Goal: Task Accomplishment & Management: Use online tool/utility

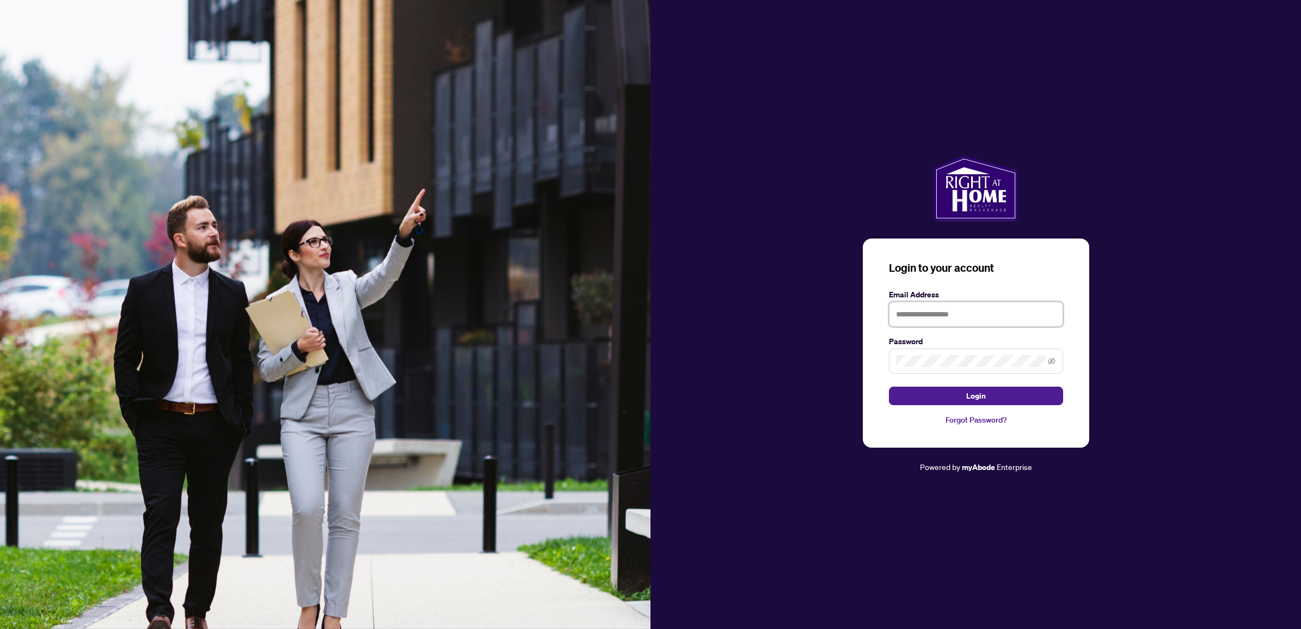
click at [961, 315] on input "text" at bounding box center [976, 314] width 174 height 25
type input "**********"
click at [889, 386] on button "Login" at bounding box center [976, 395] width 174 height 19
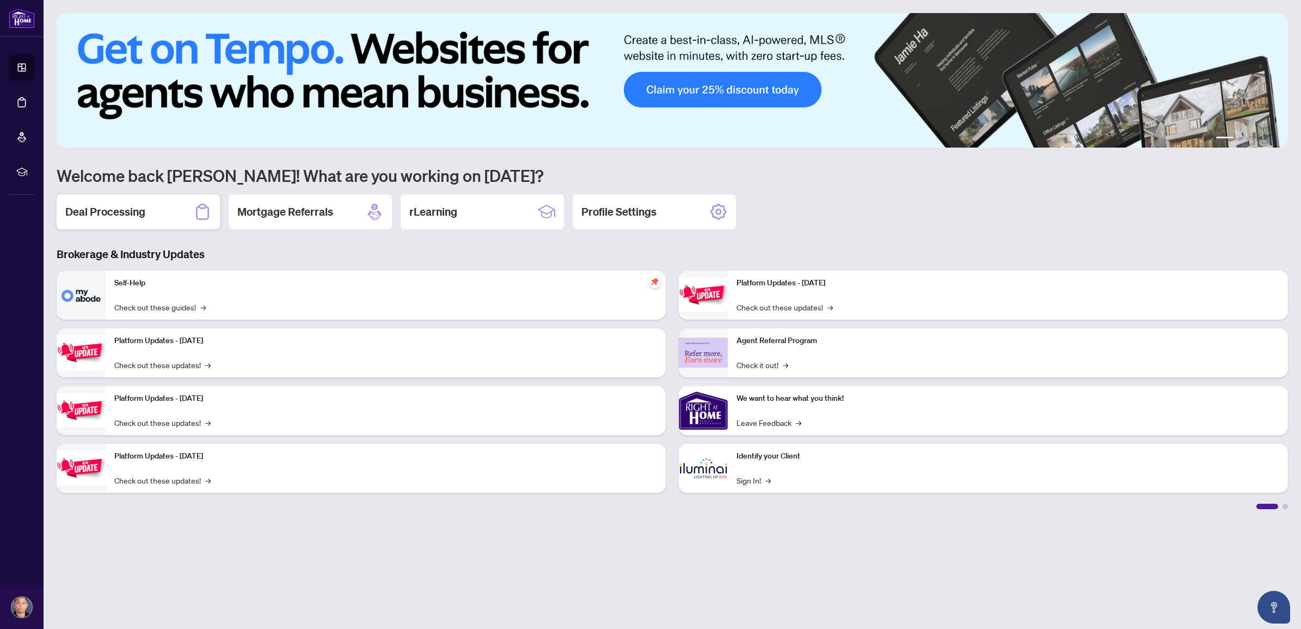
click at [132, 212] on h2 "Deal Processing" at bounding box center [105, 211] width 80 height 15
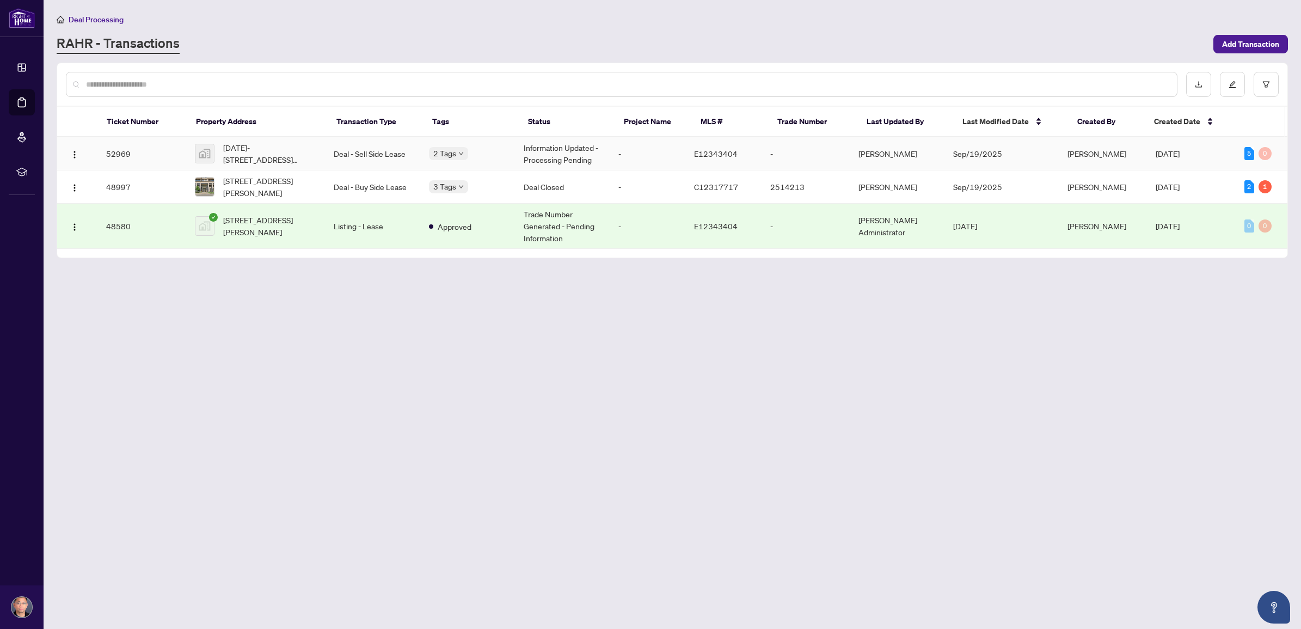
click at [121, 149] on td "52969" at bounding box center [141, 153] width 89 height 33
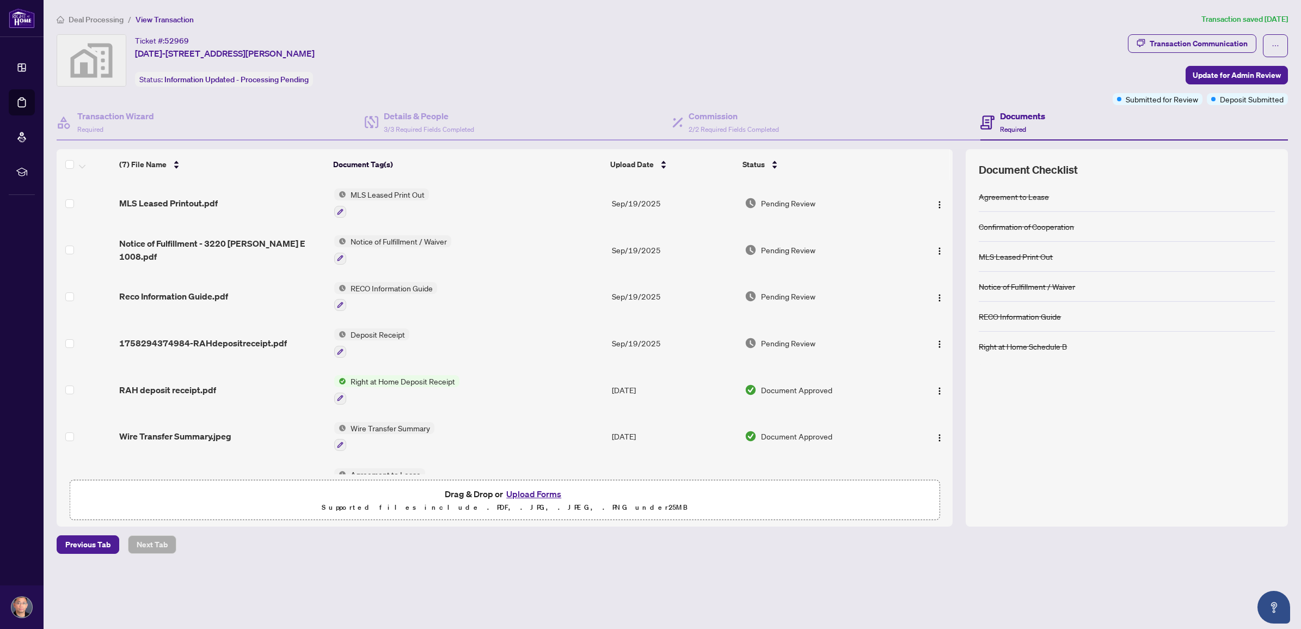
click at [923, 51] on div "Ticket #: 52969 [DATE]-[STREET_ADDRESS][PERSON_NAME] Status: Information Update…" at bounding box center [583, 60] width 1052 height 52
